Goal: Find specific page/section: Find specific page/section

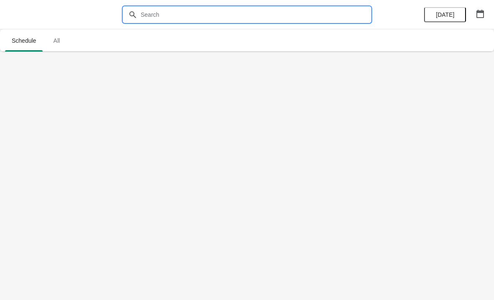
click at [256, 18] on input "text" at bounding box center [255, 14] width 230 height 15
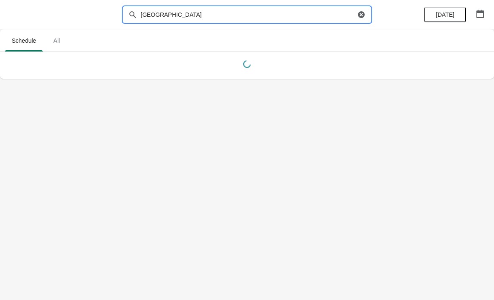
type input "[GEOGRAPHIC_DATA]"
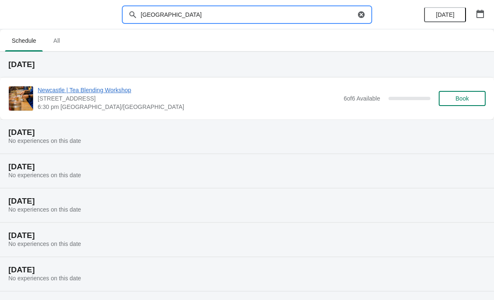
click at [362, 16] on icon "button" at bounding box center [361, 14] width 8 height 8
type input "[GEOGRAPHIC_DATA]"
click at [357, 18] on icon "button" at bounding box center [361, 14] width 8 height 8
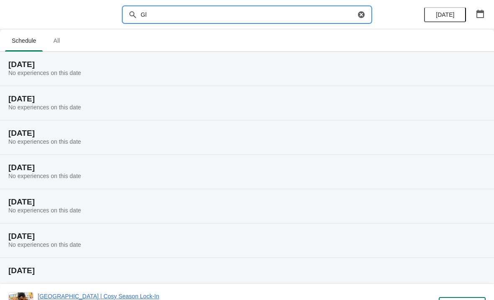
type input "G"
type input "[GEOGRAPHIC_DATA]"
click at [357, 14] on icon "button" at bounding box center [361, 14] width 8 height 8
type input "[GEOGRAPHIC_DATA]"
click at [354, 10] on input "[GEOGRAPHIC_DATA]" at bounding box center [247, 14] width 215 height 15
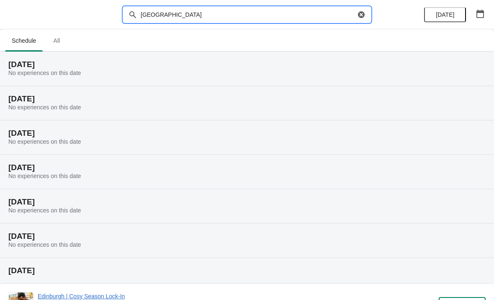
click at [359, 18] on icon "button" at bounding box center [361, 14] width 8 height 8
type input "[GEOGRAPHIC_DATA]"
click at [359, 13] on icon "button" at bounding box center [361, 14] width 7 height 7
type input "Workshop"
click at [360, 13] on icon "button" at bounding box center [361, 14] width 7 height 7
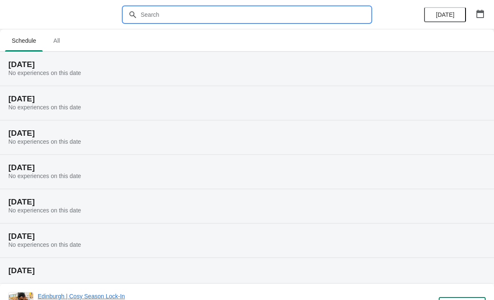
click at [64, 44] on span "All" at bounding box center [56, 40] width 21 height 15
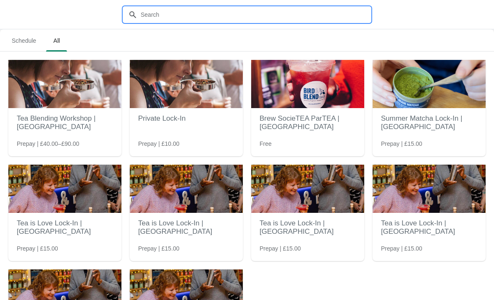
click at [303, 15] on input "text" at bounding box center [255, 14] width 230 height 15
click at [26, 41] on span "Schedule" at bounding box center [24, 40] width 38 height 15
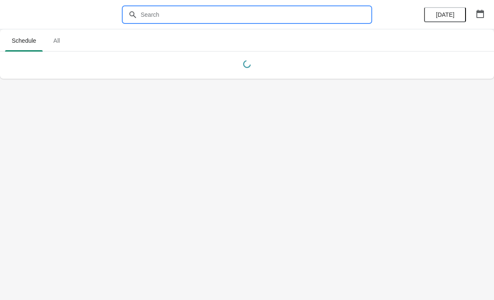
click at [229, 20] on input "text" at bounding box center [255, 14] width 230 height 15
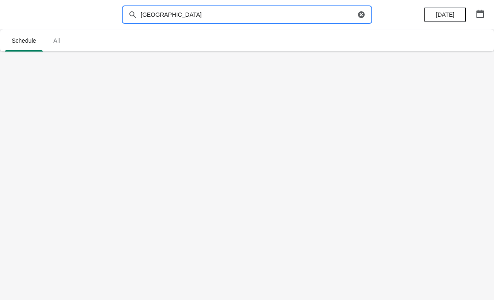
type input "[GEOGRAPHIC_DATA]"
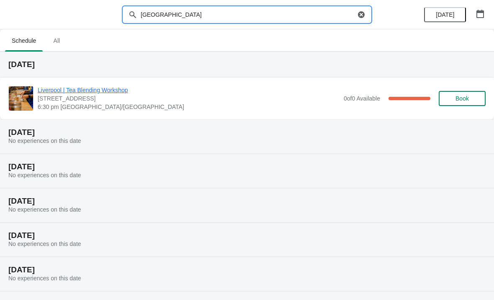
click at [354, 13] on input "[GEOGRAPHIC_DATA]" at bounding box center [247, 14] width 215 height 15
click at [360, 15] on icon "button" at bounding box center [361, 14] width 7 height 7
type input "[GEOGRAPHIC_DATA]"
